Goal: Find specific page/section: Find specific page/section

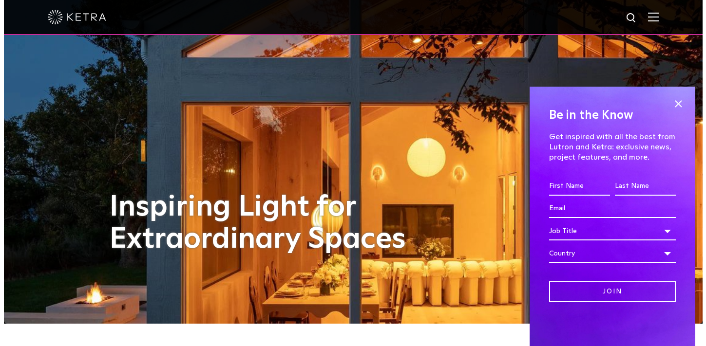
scroll to position [21, 0]
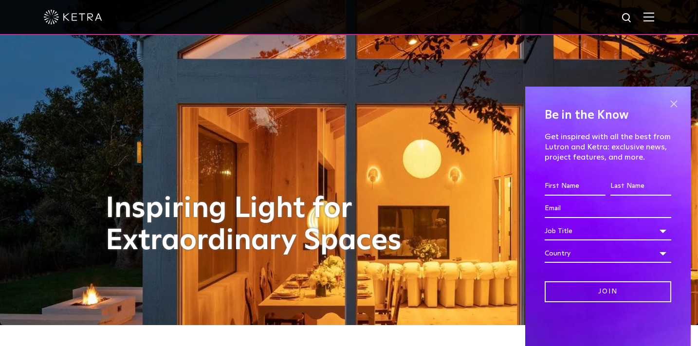
click at [674, 100] on span at bounding box center [674, 103] width 15 height 15
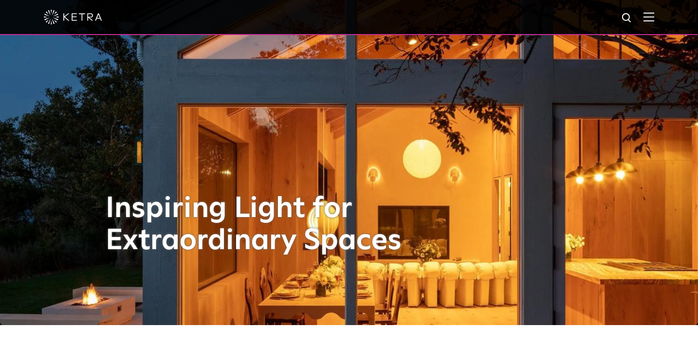
click at [655, 18] on img at bounding box center [649, 16] width 11 height 9
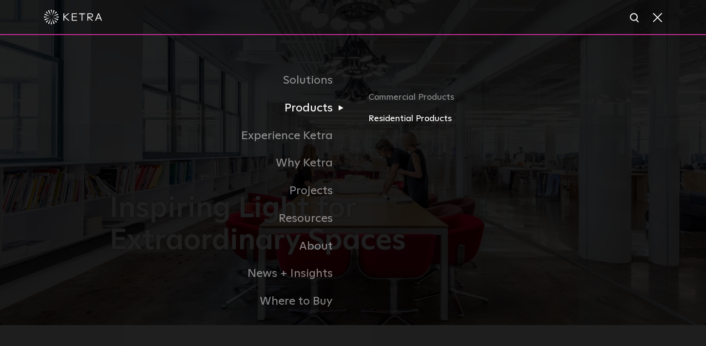
click at [382, 120] on link "Residential Products" at bounding box center [482, 119] width 228 height 14
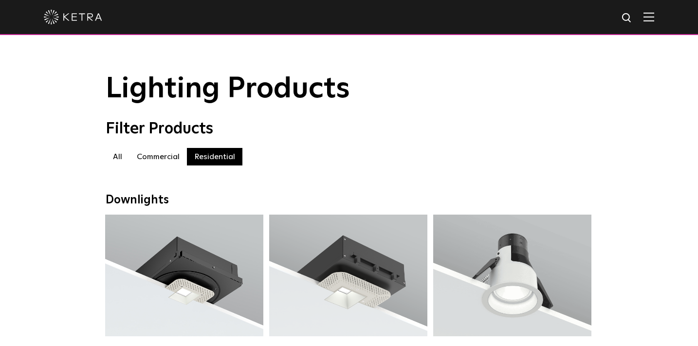
click at [119, 158] on label "All" at bounding box center [118, 157] width 24 height 18
click at [229, 156] on label "Residential" at bounding box center [215, 157] width 56 height 18
click at [655, 19] on img at bounding box center [649, 16] width 11 height 9
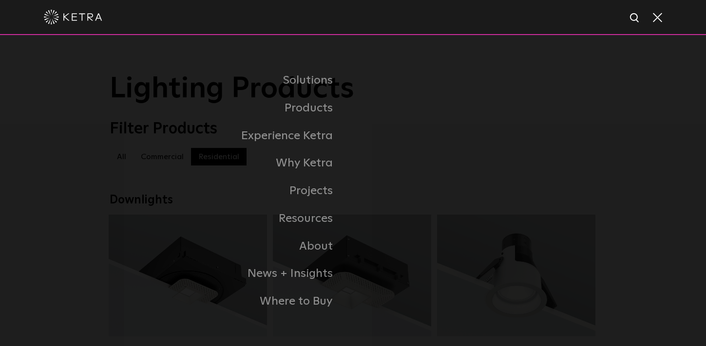
click at [655, 19] on span at bounding box center [656, 17] width 11 height 10
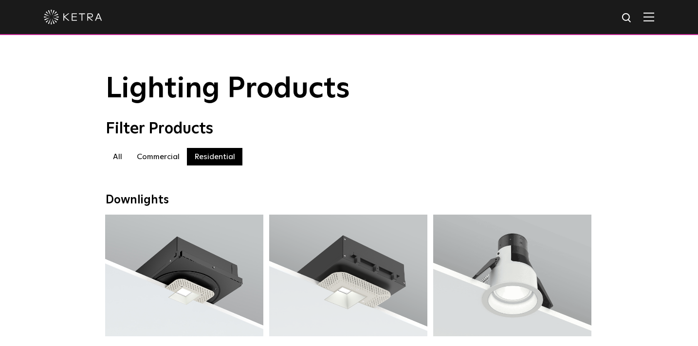
click at [655, 18] on img at bounding box center [649, 16] width 11 height 9
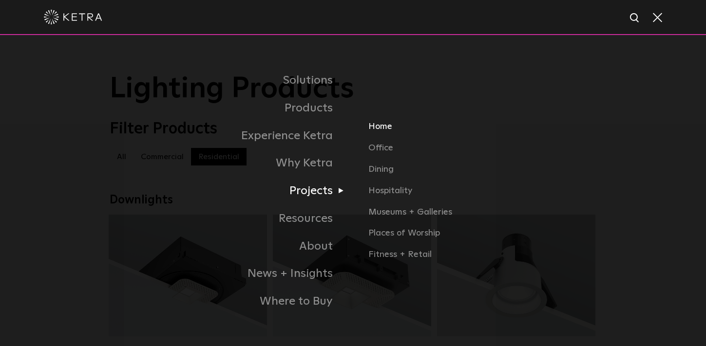
click at [379, 129] on link "Home" at bounding box center [482, 130] width 228 height 21
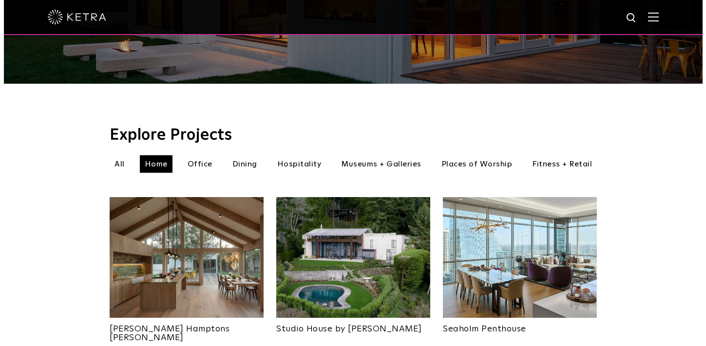
scroll to position [151, 0]
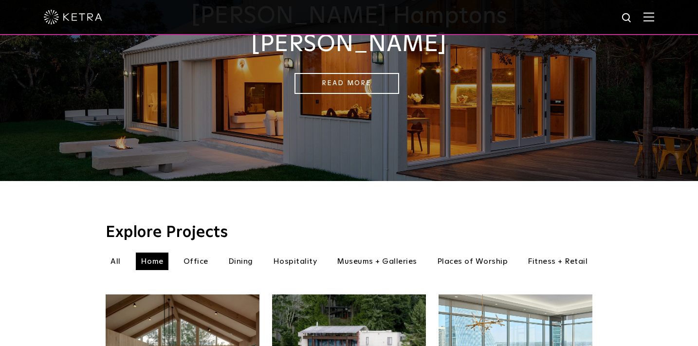
click at [655, 16] on img at bounding box center [649, 16] width 11 height 9
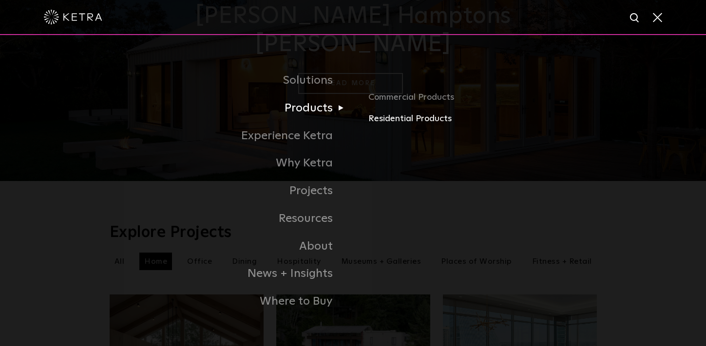
click at [385, 119] on link "Residential Products" at bounding box center [482, 119] width 228 height 14
